Goal: Information Seeking & Learning: Learn about a topic

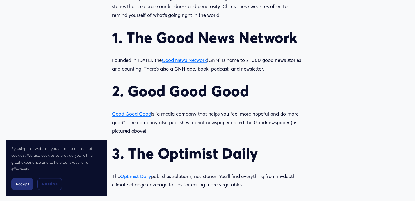
scroll to position [514, 0]
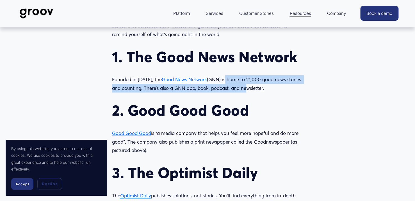
drag, startPoint x: 221, startPoint y: 79, endPoint x: 242, endPoint y: 90, distance: 24.5
click at [242, 90] on p "Founded in [DATE], the Good News Network (GNN) is home to 21,000 good news stor…" at bounding box center [207, 83] width 191 height 17
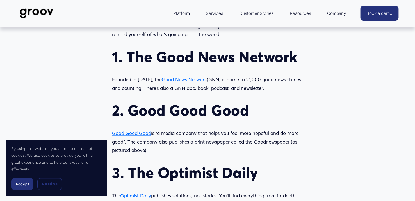
click at [185, 84] on p "Founded in [DATE], the Good News Network (GNN) is home to 21,000 good news stor…" at bounding box center [207, 83] width 191 height 17
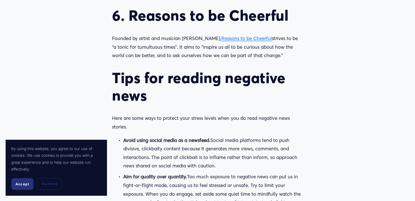
scroll to position [888, 0]
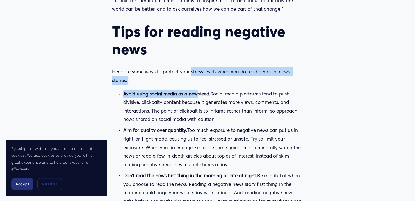
drag, startPoint x: 192, startPoint y: 72, endPoint x: 197, endPoint y: 87, distance: 16.0
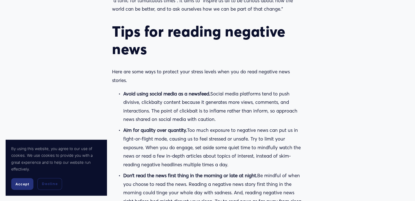
click at [149, 104] on p "Avoid using social media as a newsfeed. Social media platforms tend to push div…" at bounding box center [213, 107] width 180 height 34
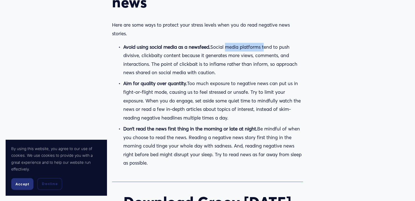
drag, startPoint x: 262, startPoint y: 49, endPoint x: 228, endPoint y: 49, distance: 33.7
click at [228, 49] on p "Avoid using social media as a newsfeed. Social media platforms tend to push div…" at bounding box center [213, 60] width 180 height 34
click at [216, 77] on p "Avoid using social media as a newsfeed. Social media platforms tend to push div…" at bounding box center [213, 60] width 180 height 34
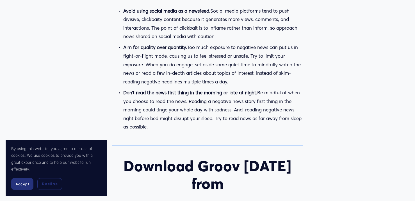
scroll to position [982, 0]
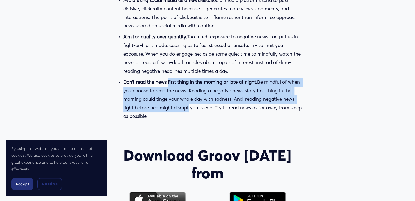
drag, startPoint x: 168, startPoint y: 83, endPoint x: 189, endPoint y: 108, distance: 32.9
click at [189, 108] on p "Don’t read the news first thing in the morning or late at night. Be mindful of …" at bounding box center [213, 99] width 180 height 43
click at [181, 105] on p "Don’t read the news first thing in the morning or late at night. Be mindful of …" at bounding box center [213, 99] width 180 height 43
